Goal: Navigation & Orientation: Find specific page/section

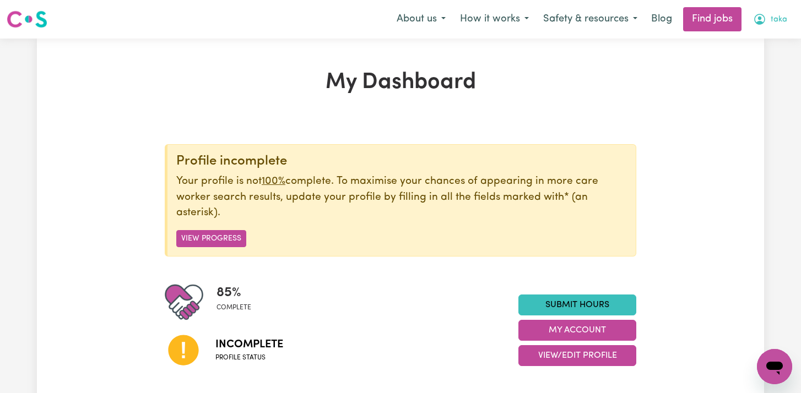
click at [773, 26] on button "taka" at bounding box center [770, 19] width 48 height 23
click at [747, 48] on link "My Account" at bounding box center [749, 42] width 87 height 21
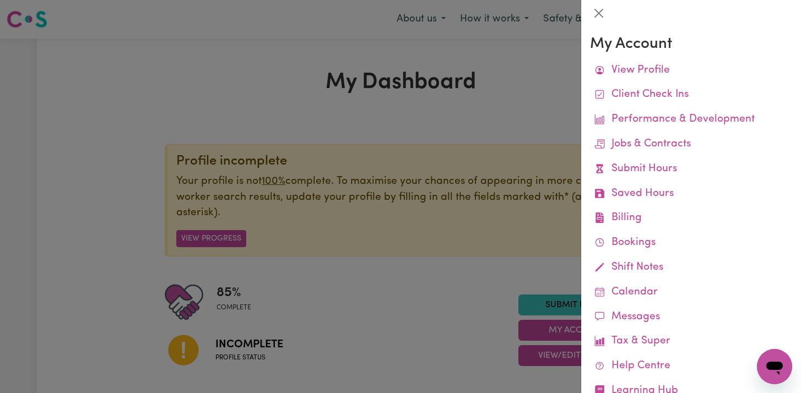
click at [515, 115] on div at bounding box center [400, 196] width 801 height 393
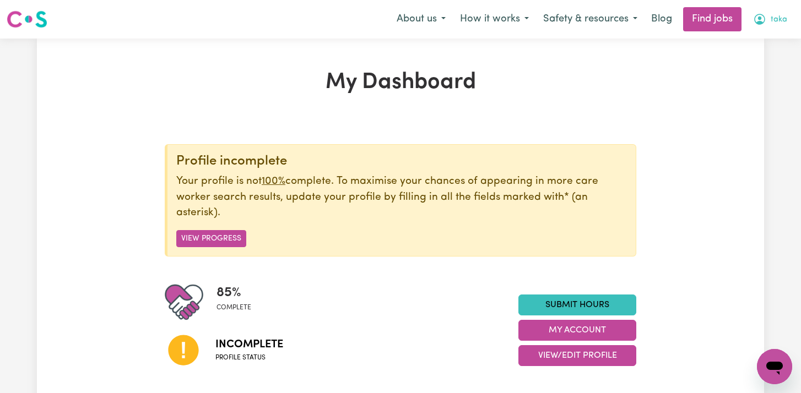
click at [756, 17] on icon "My Account" at bounding box center [759, 19] width 13 height 13
click at [719, 26] on link "Find jobs" at bounding box center [712, 19] width 58 height 24
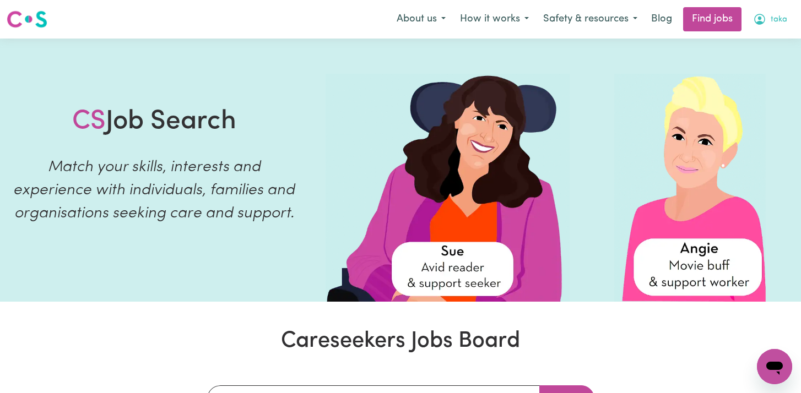
click at [781, 24] on span "taka" at bounding box center [778, 20] width 17 height 12
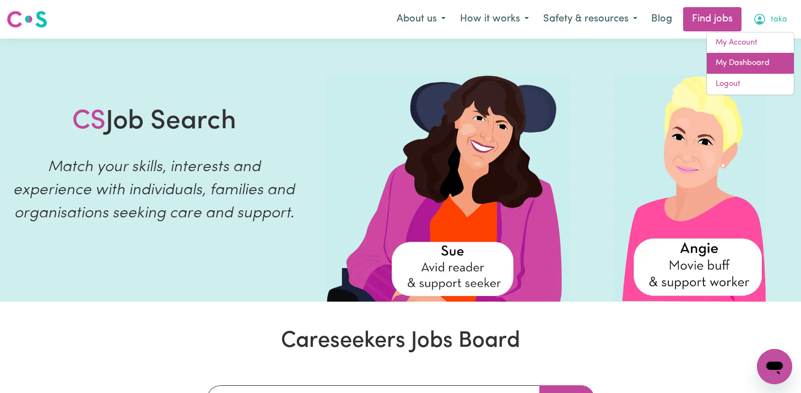
click at [758, 70] on link "My Dashboard" at bounding box center [749, 63] width 87 height 21
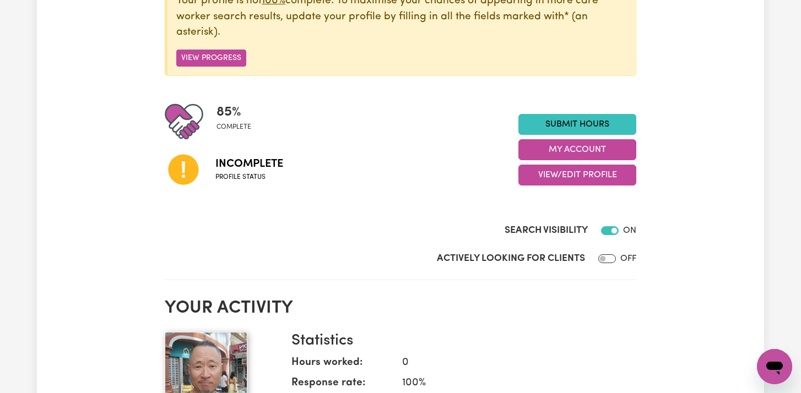
scroll to position [181, 0]
